Goal: Transaction & Acquisition: Subscribe to service/newsletter

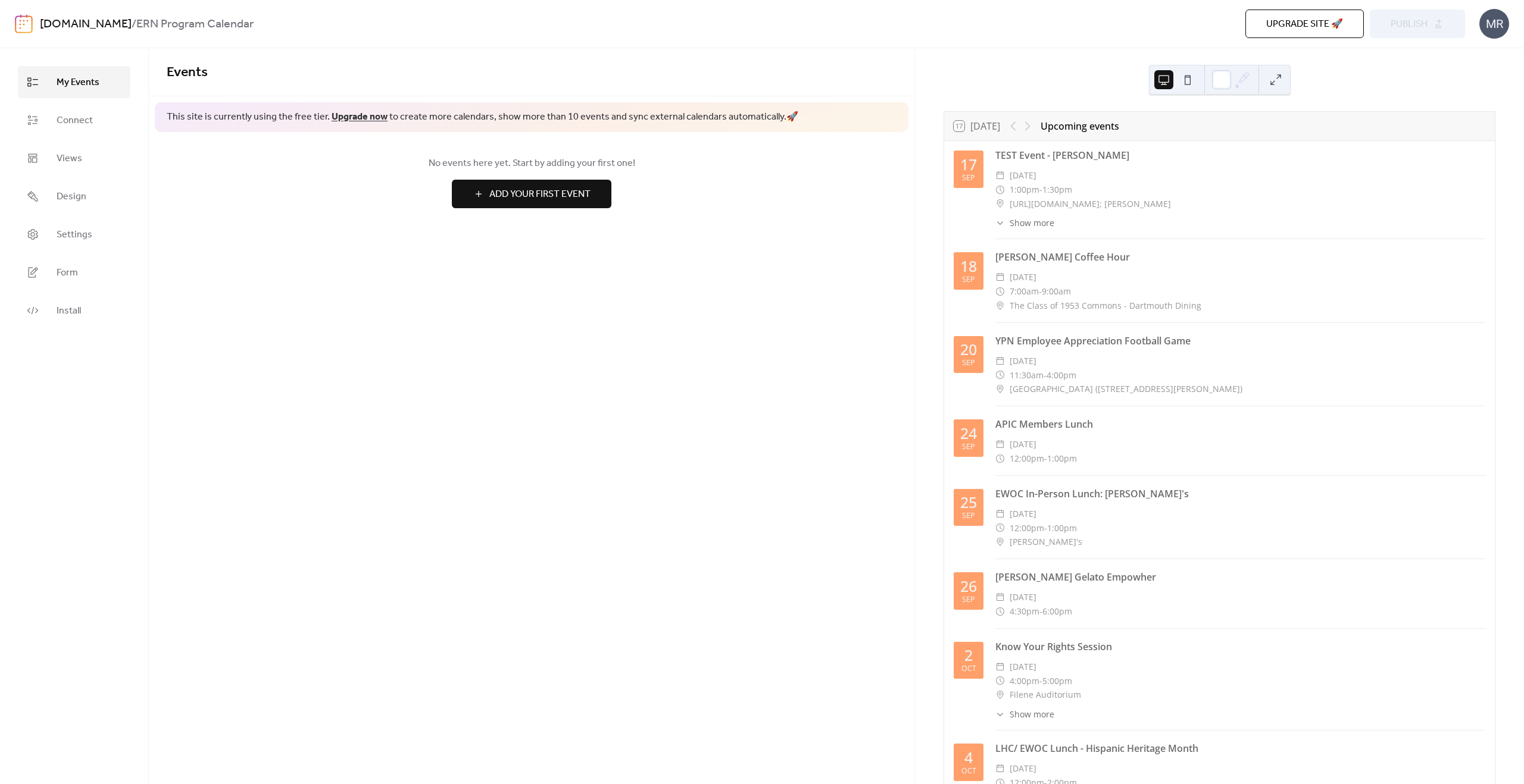
click at [488, 384] on div "Events This site is currently using the free tier. Upgrade now to create more c…" at bounding box center [531, 417] width 766 height 736
click at [75, 238] on span "Settings" at bounding box center [75, 235] width 36 height 14
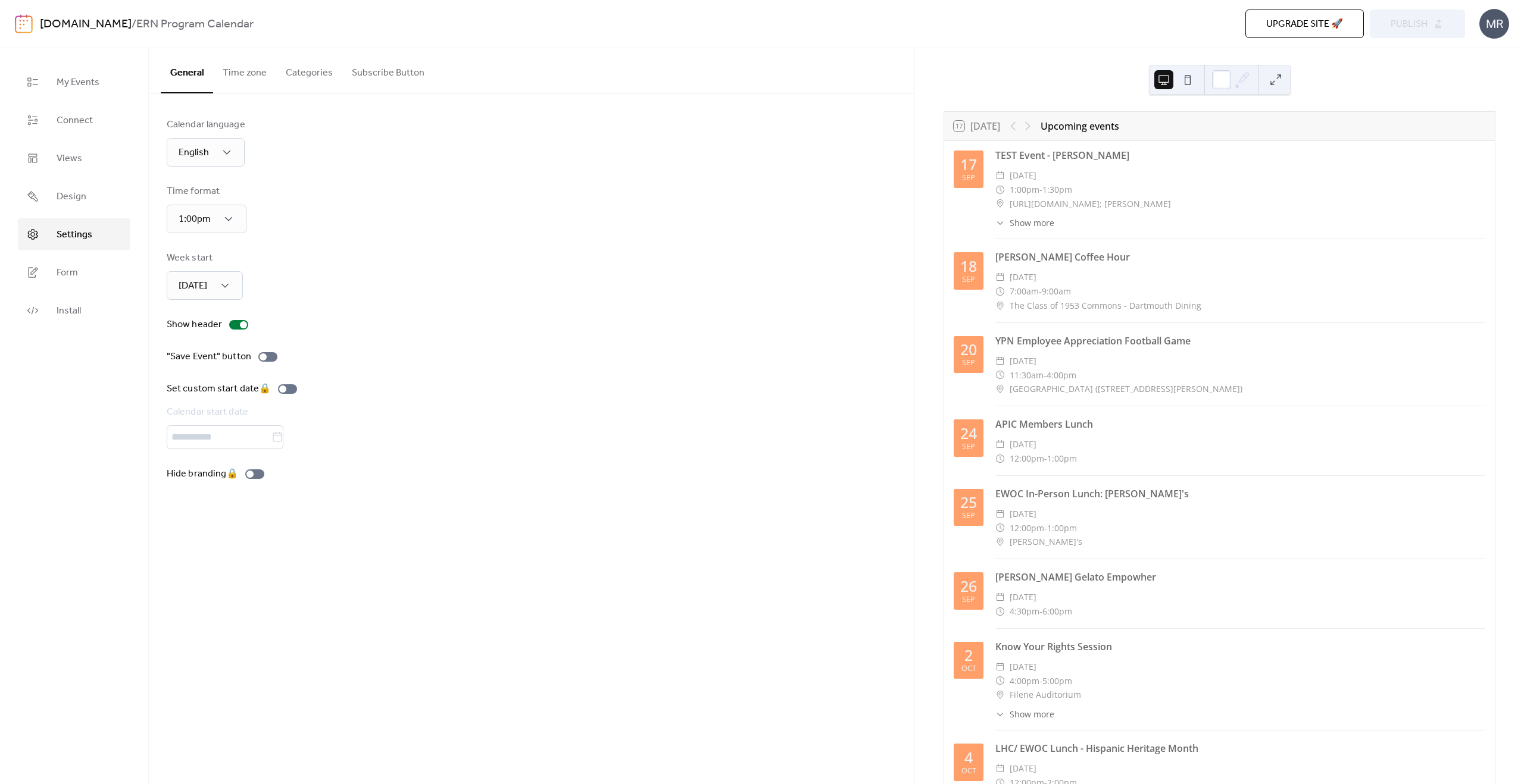
click at [299, 272] on div "Week start [DATE]" at bounding box center [531, 275] width 730 height 49
click at [1318, 17] on span "Upgrade site 🚀" at bounding box center [1305, 24] width 77 height 14
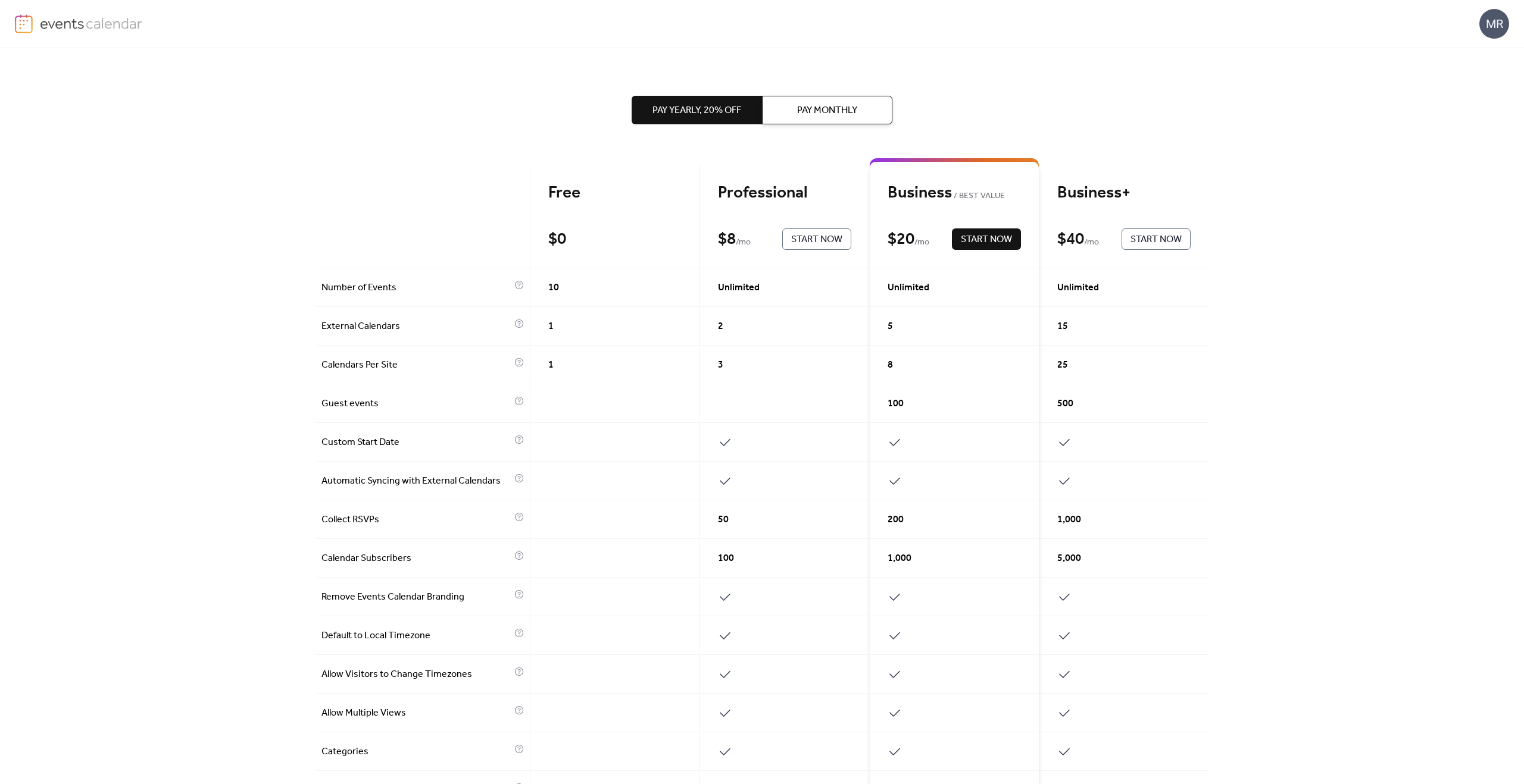
scroll to position [2, 0]
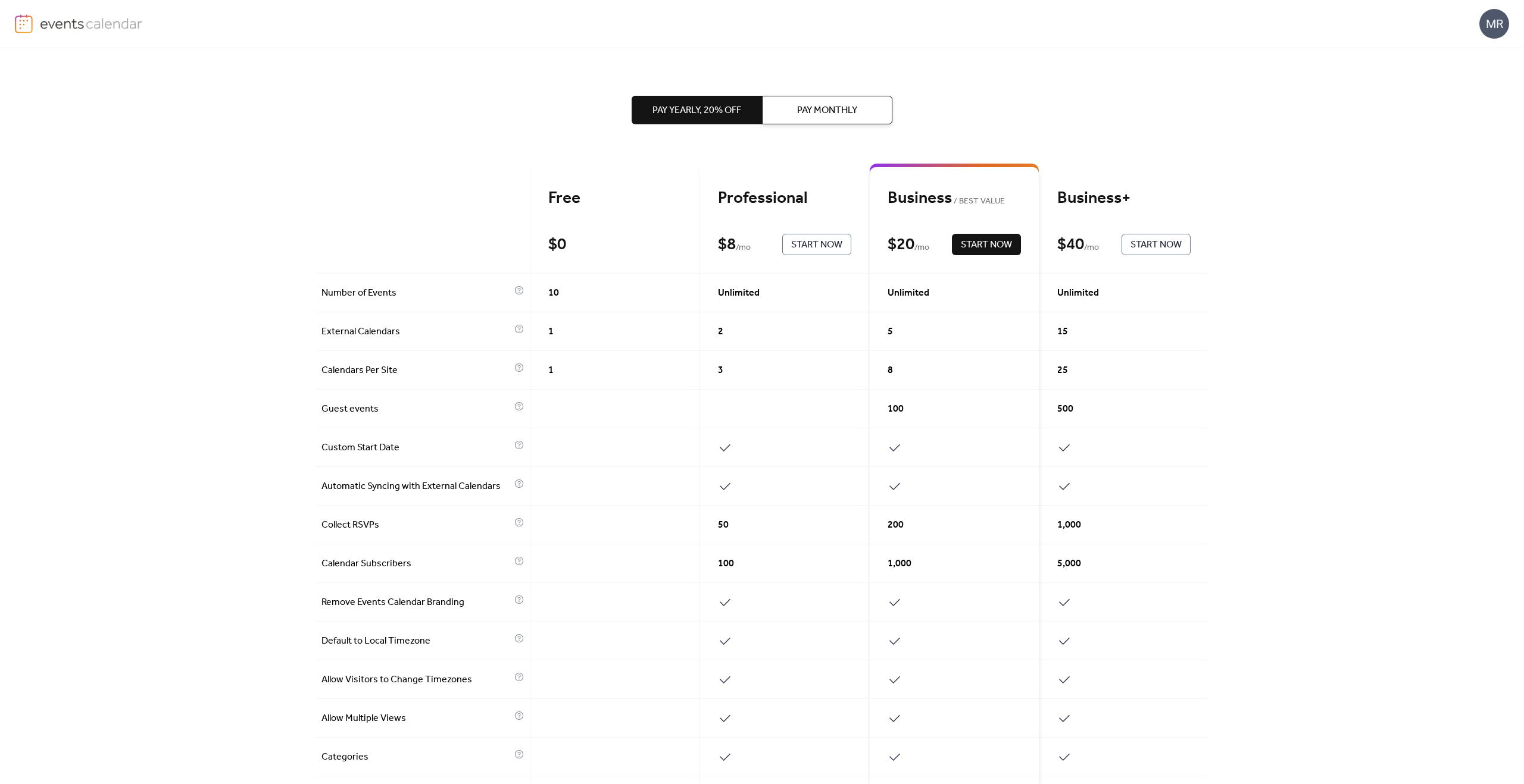
click at [712, 117] on span "Pay Yearly, 20% off" at bounding box center [697, 111] width 89 height 14
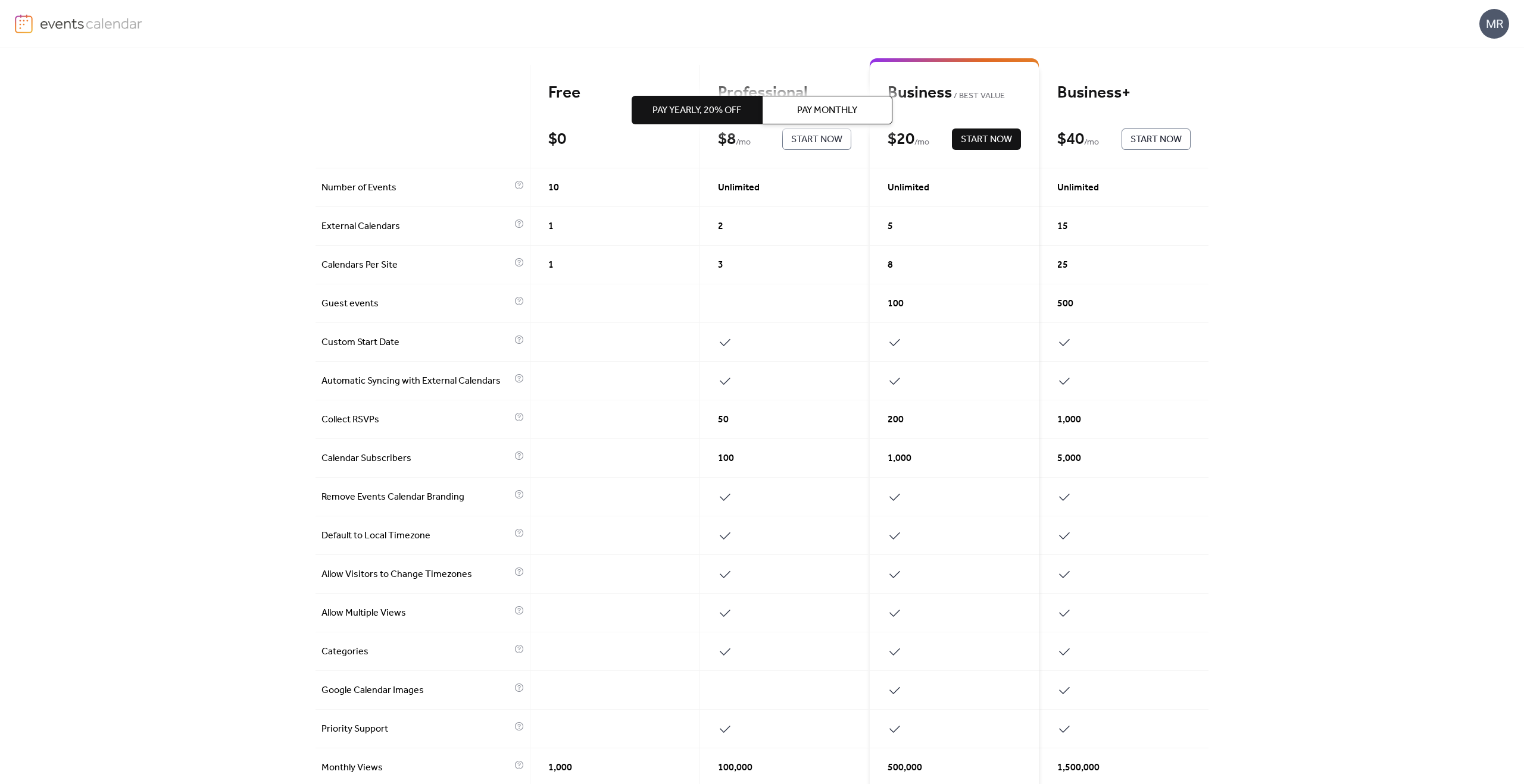
scroll to position [233, 0]
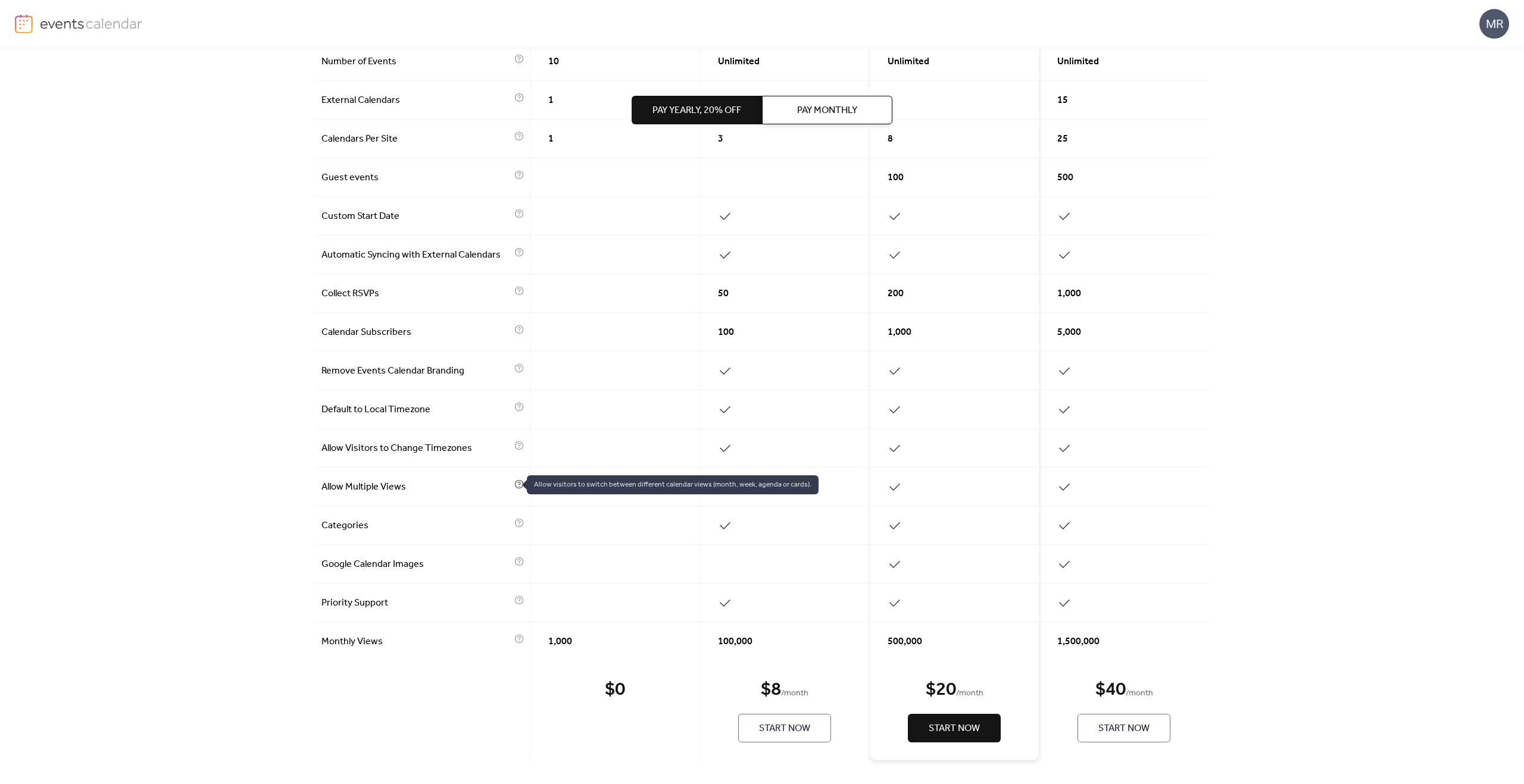
click at [518, 484] on icon at bounding box center [519, 483] width 3 height 4
click at [479, 482] on span "Allow Multiple Views" at bounding box center [416, 488] width 190 height 14
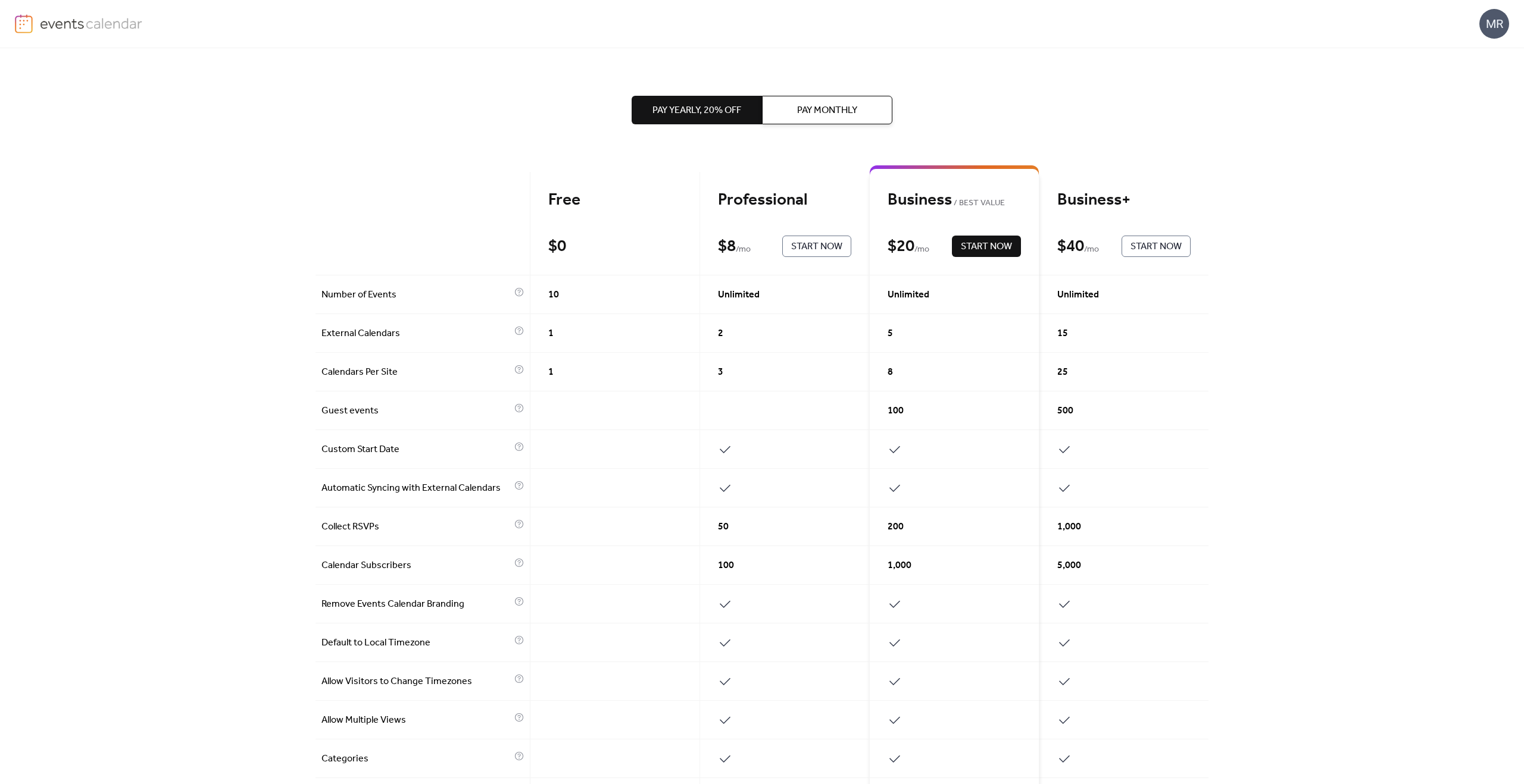
click at [467, 188] on div at bounding box center [423, 224] width 215 height 104
click at [733, 163] on div "Pay Yearly, 20% off Pay Monthly" at bounding box center [762, 110] width 261 height 124
click at [808, 115] on span "Pay Monthly" at bounding box center [827, 111] width 60 height 14
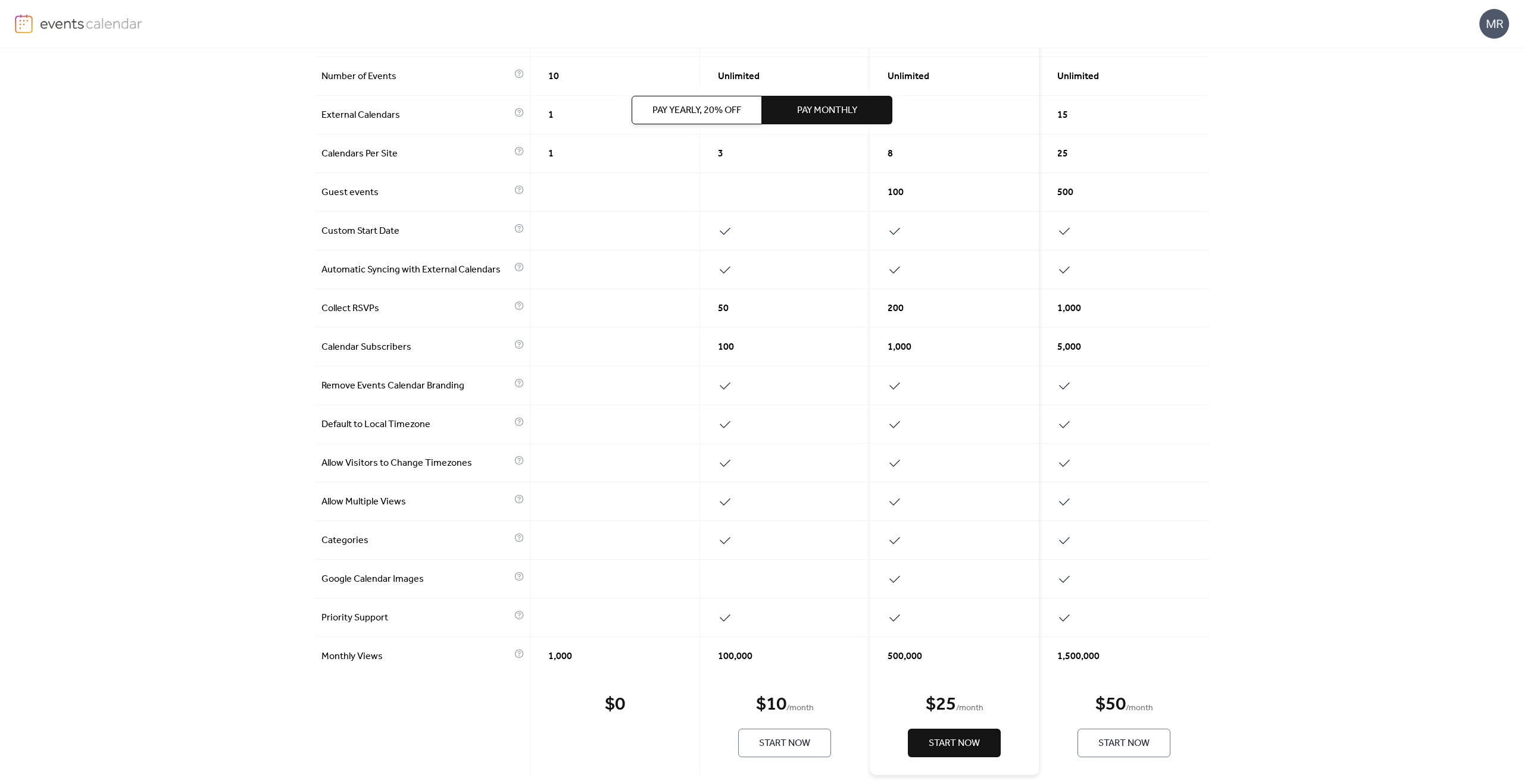
scroll to position [220, 0]
click at [1057, 187] on span "500" at bounding box center [1065, 192] width 16 height 14
click at [1059, 193] on span "500" at bounding box center [1065, 192] width 16 height 14
click at [1062, 310] on span "1,000" at bounding box center [1069, 308] width 23 height 14
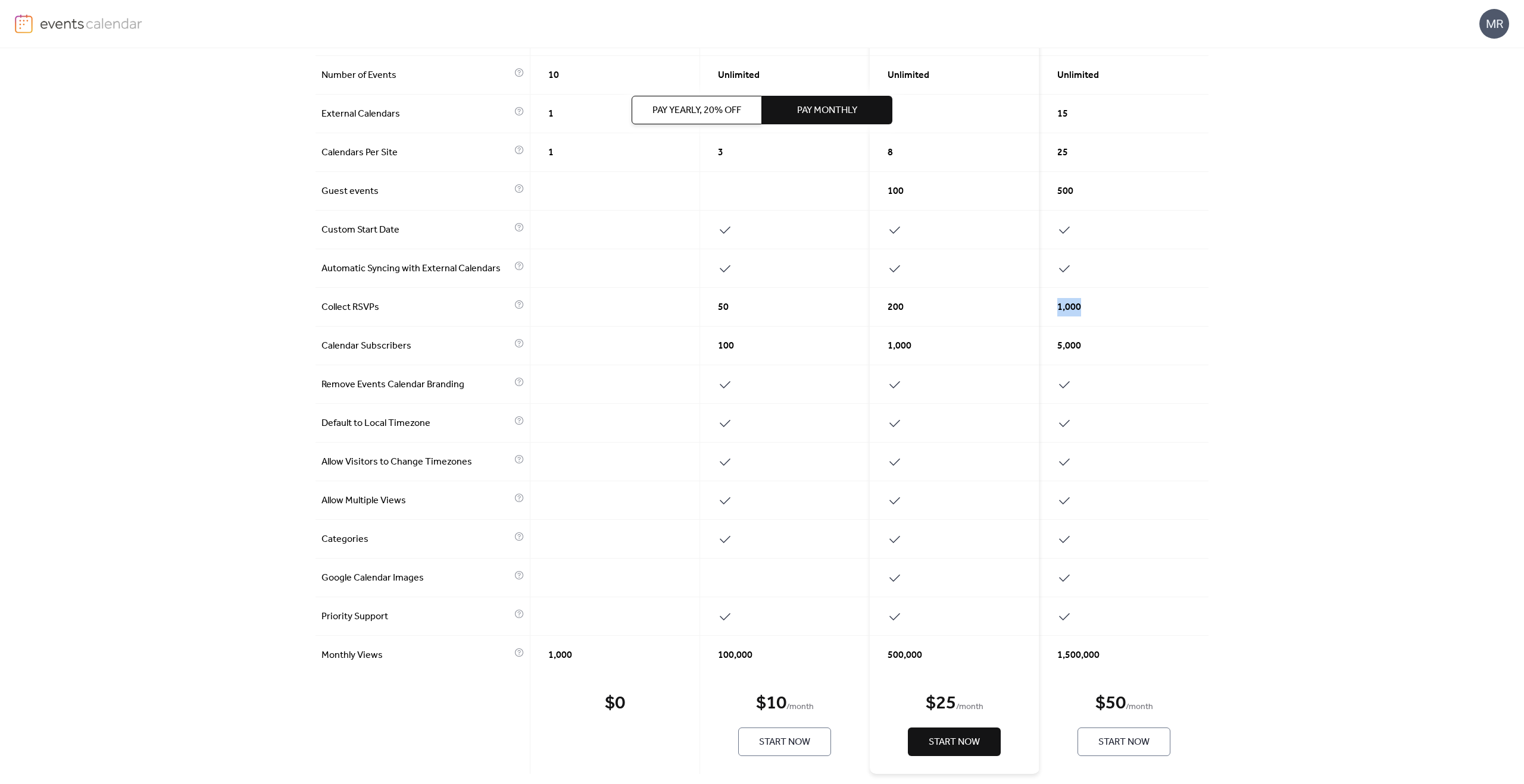
click at [1062, 310] on span "1,000" at bounding box center [1069, 308] width 23 height 14
click at [1064, 350] on span "5,000" at bounding box center [1069, 346] width 23 height 14
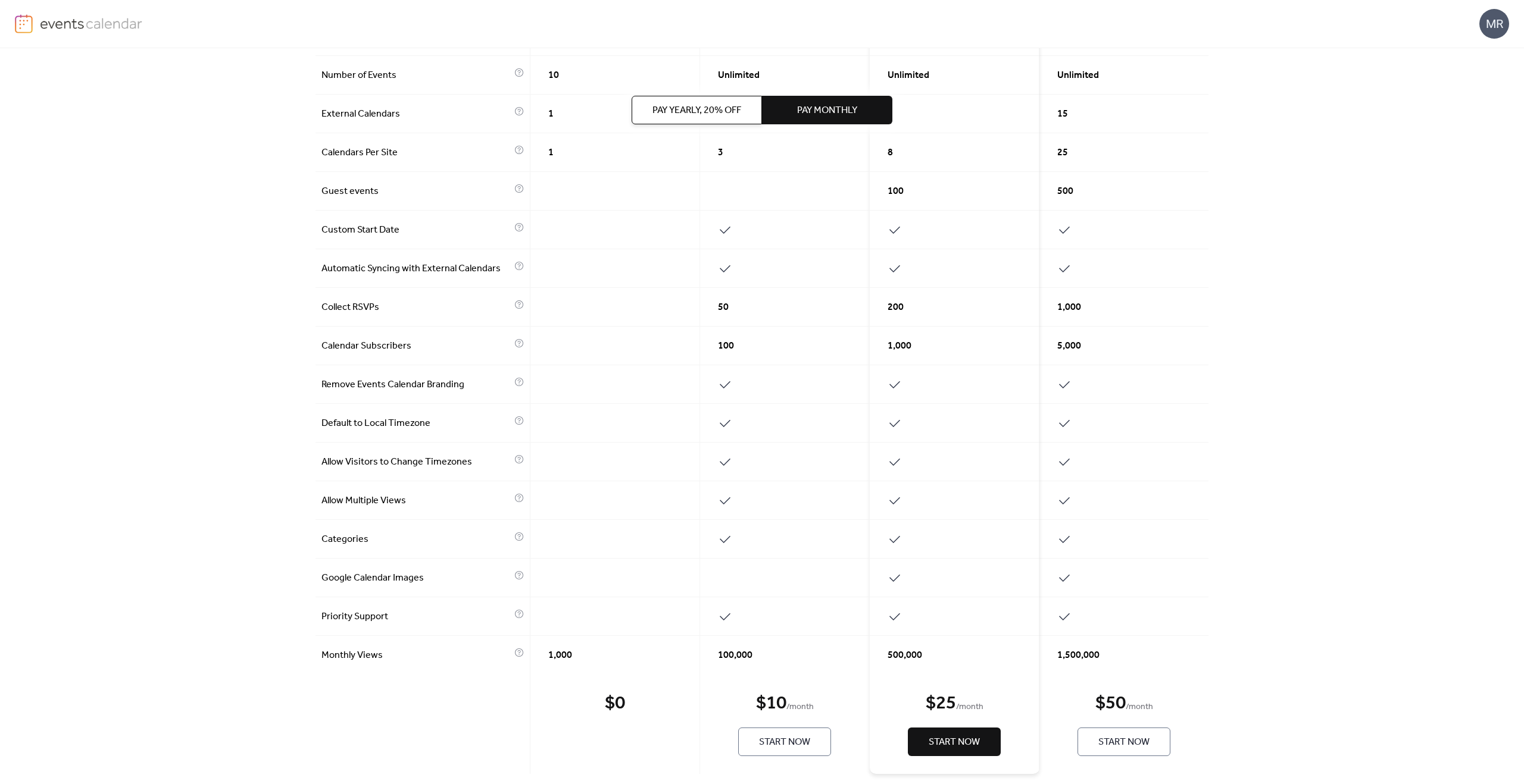
click at [299, 313] on div "Pay Yearly, 20% off Pay Monthly Free $ 0 Start Now Professional $ 10 / mo Start…" at bounding box center [762, 417] width 1524 height 736
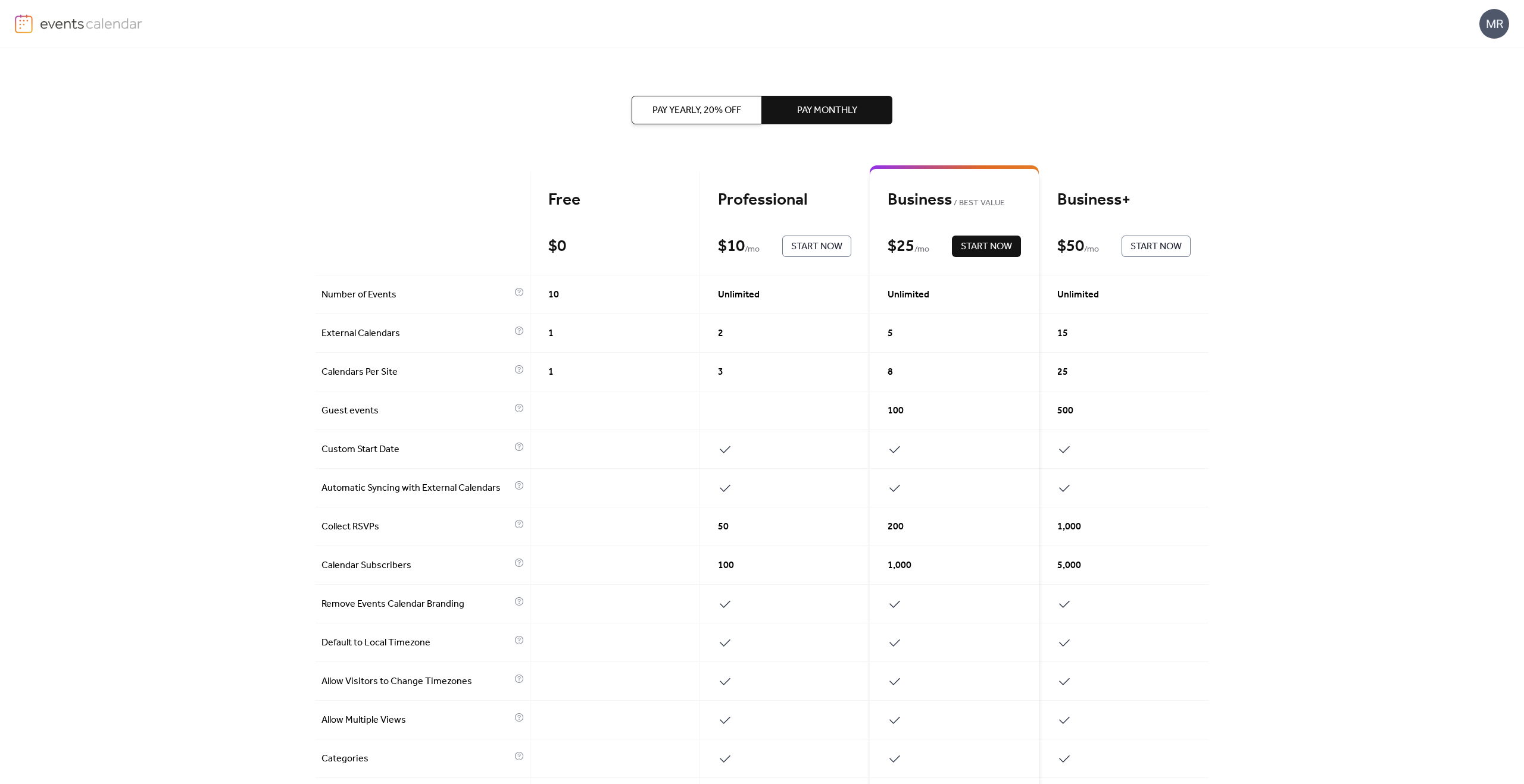
click at [457, 163] on div "Pay Yearly, 20% off Pay Monthly Free $ 0 Start Now Professional $ 10 / mo Start…" at bounding box center [762, 533] width 893 height 970
click at [577, 125] on div "Pay Yearly, 20% off Pay Monthly Free $ 0 Start Now Professional $ 10 / mo Start…" at bounding box center [762, 533] width 893 height 970
click at [446, 103] on div "Pay Yearly, 20% off Pay Monthly Free $ 0 Start Now Professional $ 10 / mo Start…" at bounding box center [762, 533] width 893 height 970
